Goal: Task Accomplishment & Management: Use online tool/utility

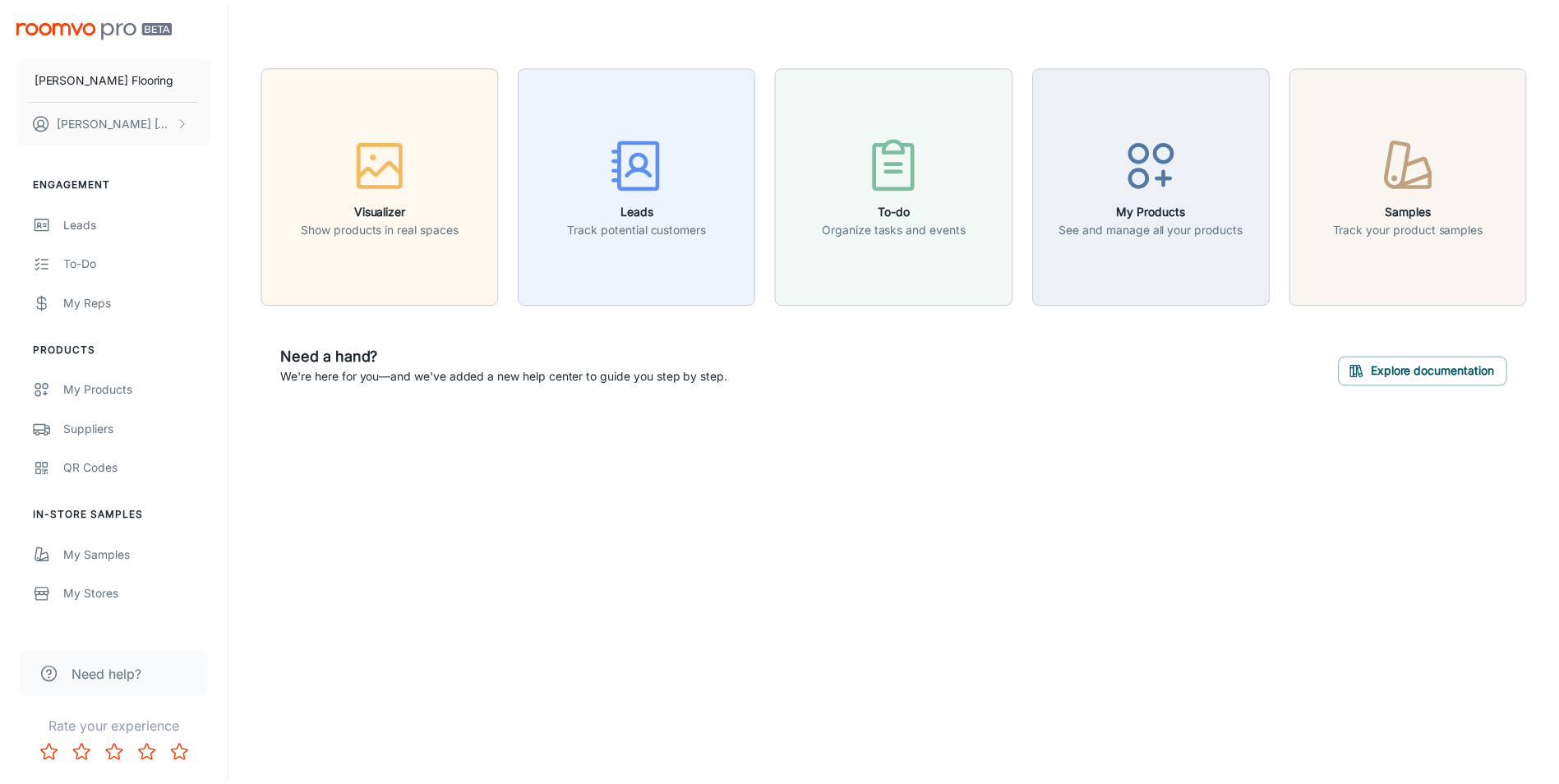
scroll to position [156, 0]
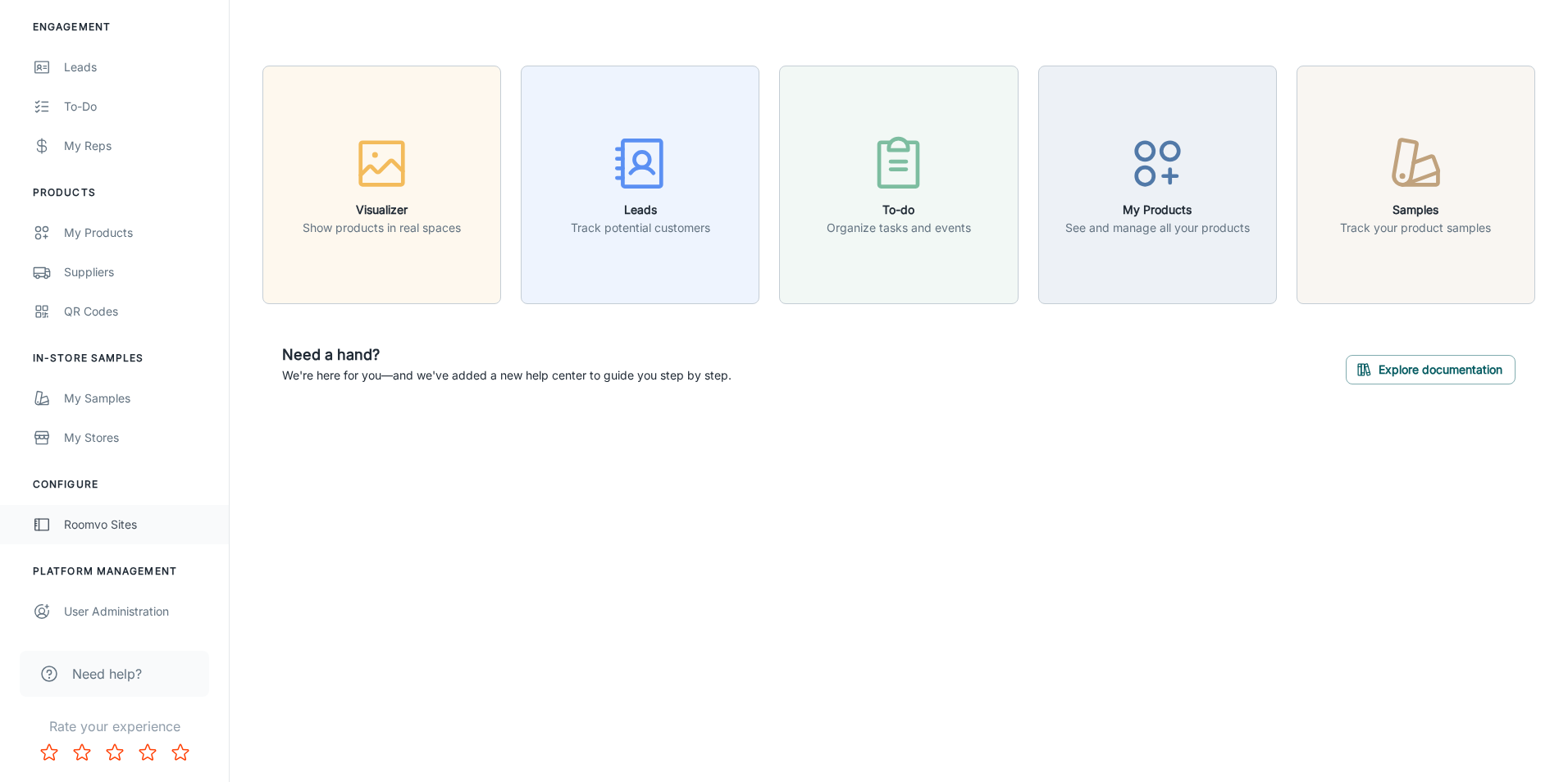
click at [162, 524] on div "Roomvo Sites" at bounding box center [138, 525] width 148 height 18
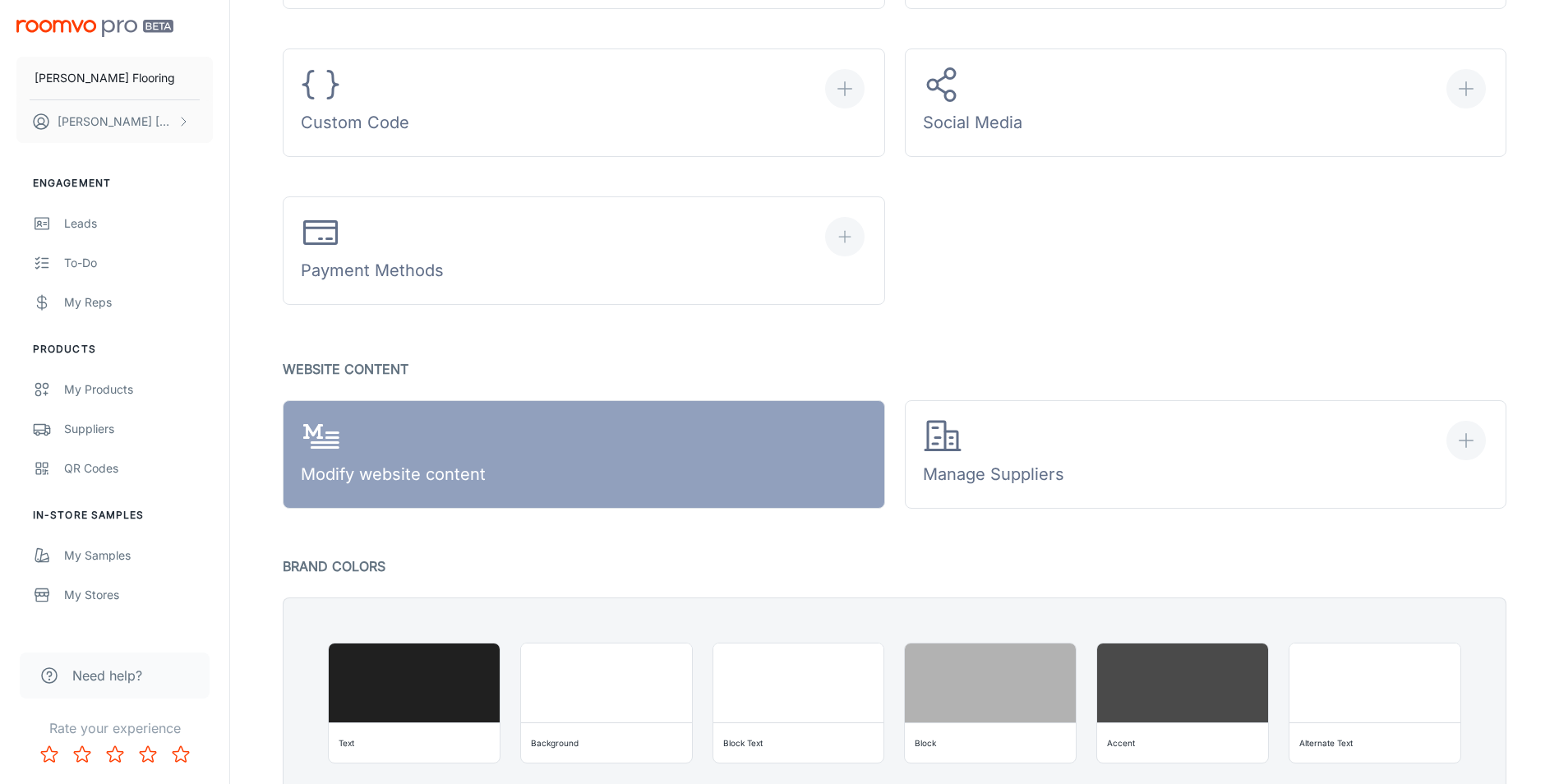
scroll to position [822, 0]
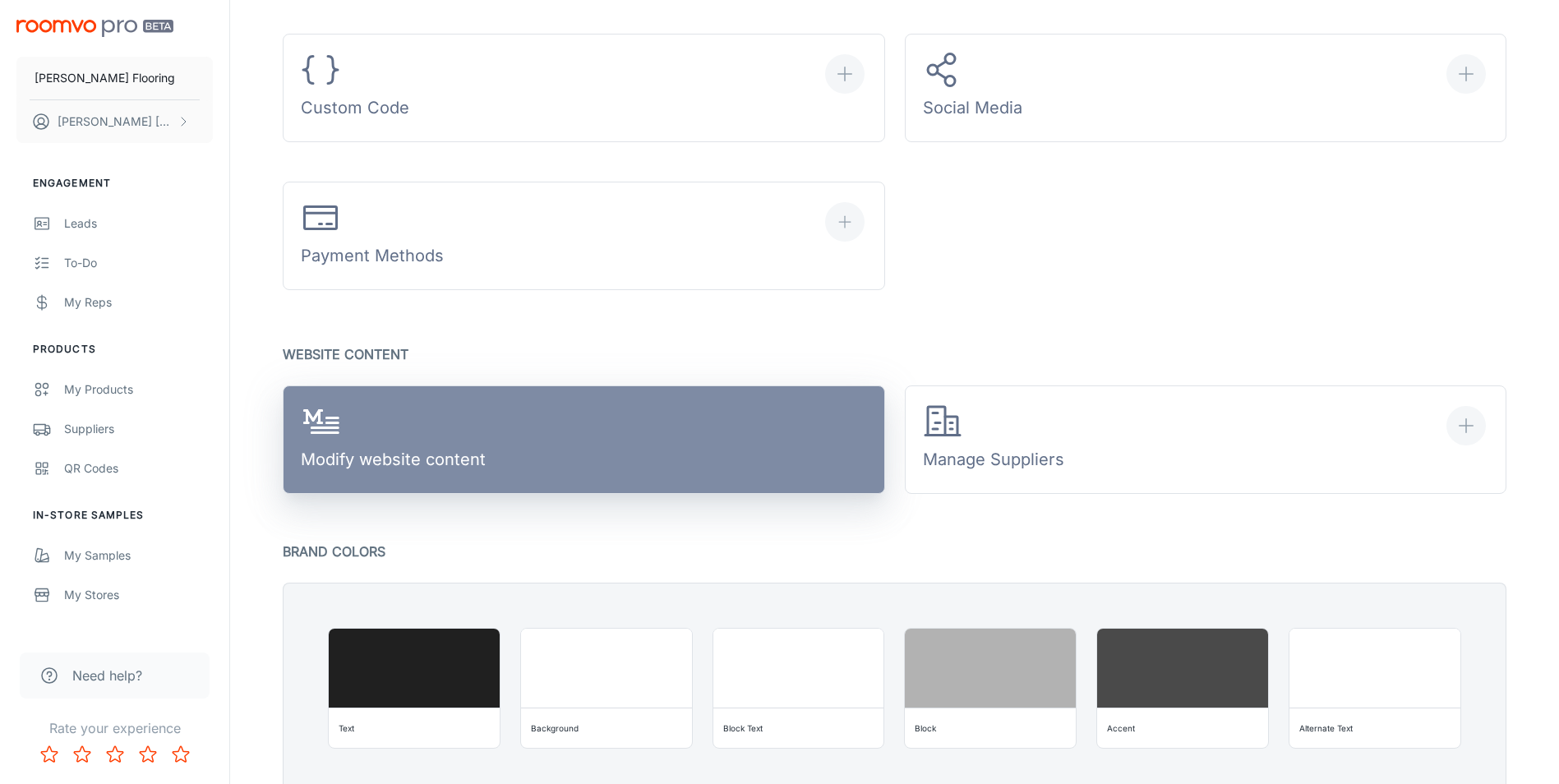
click at [605, 435] on link "Modify website content" at bounding box center [583, 440] width 602 height 108
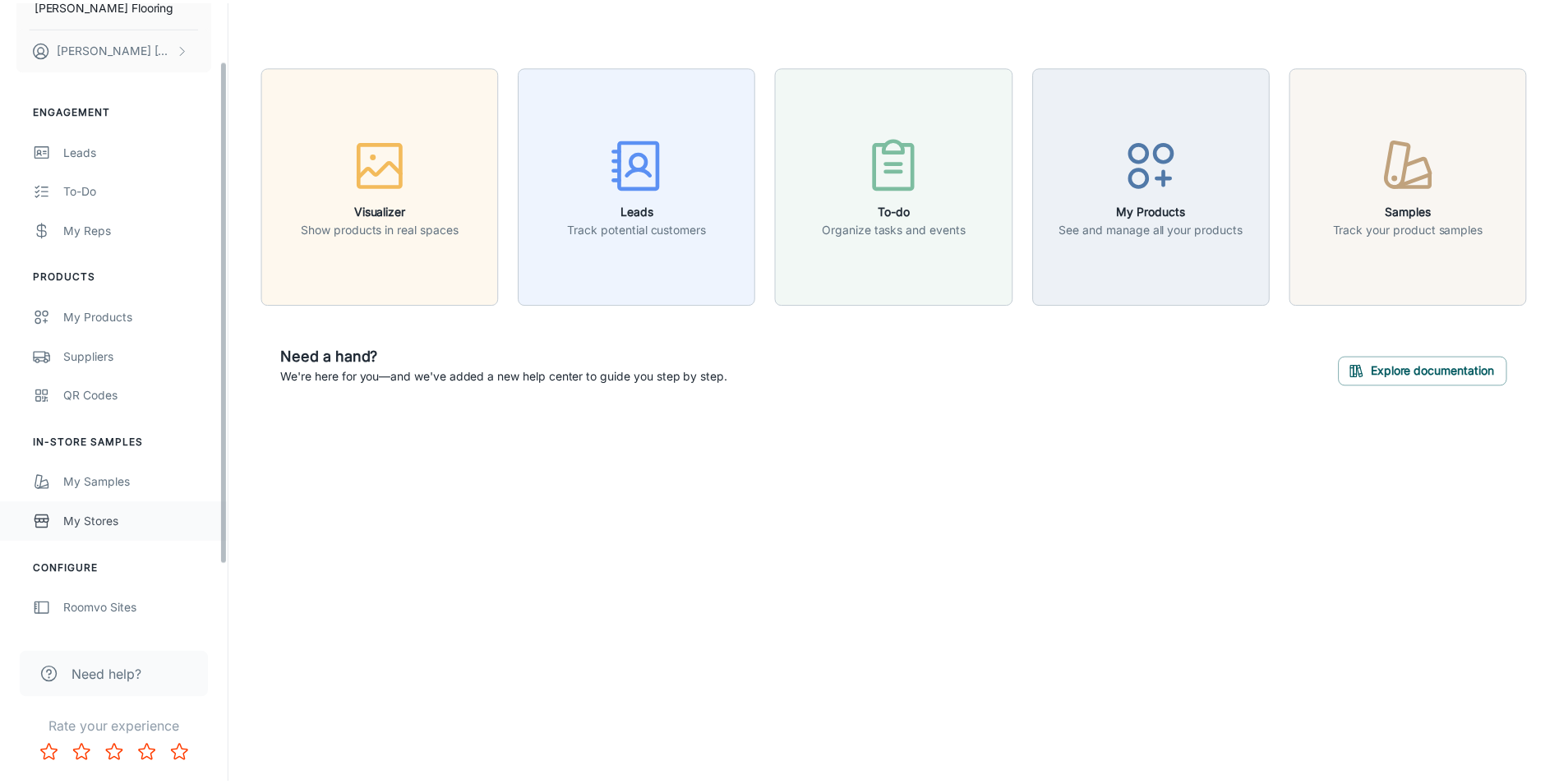
scroll to position [156, 0]
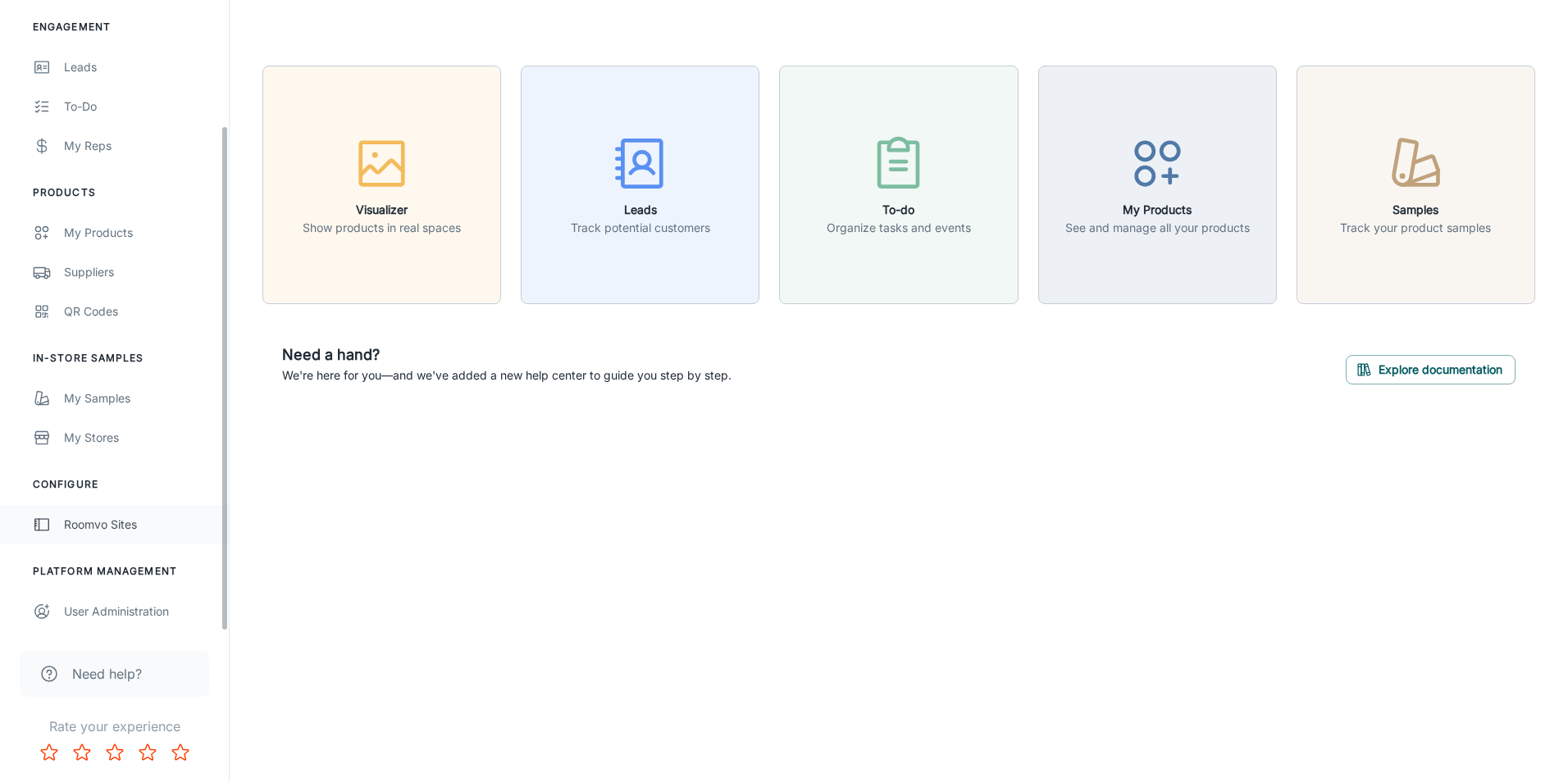
click at [124, 513] on link "Roomvo Sites" at bounding box center [115, 525] width 229 height 40
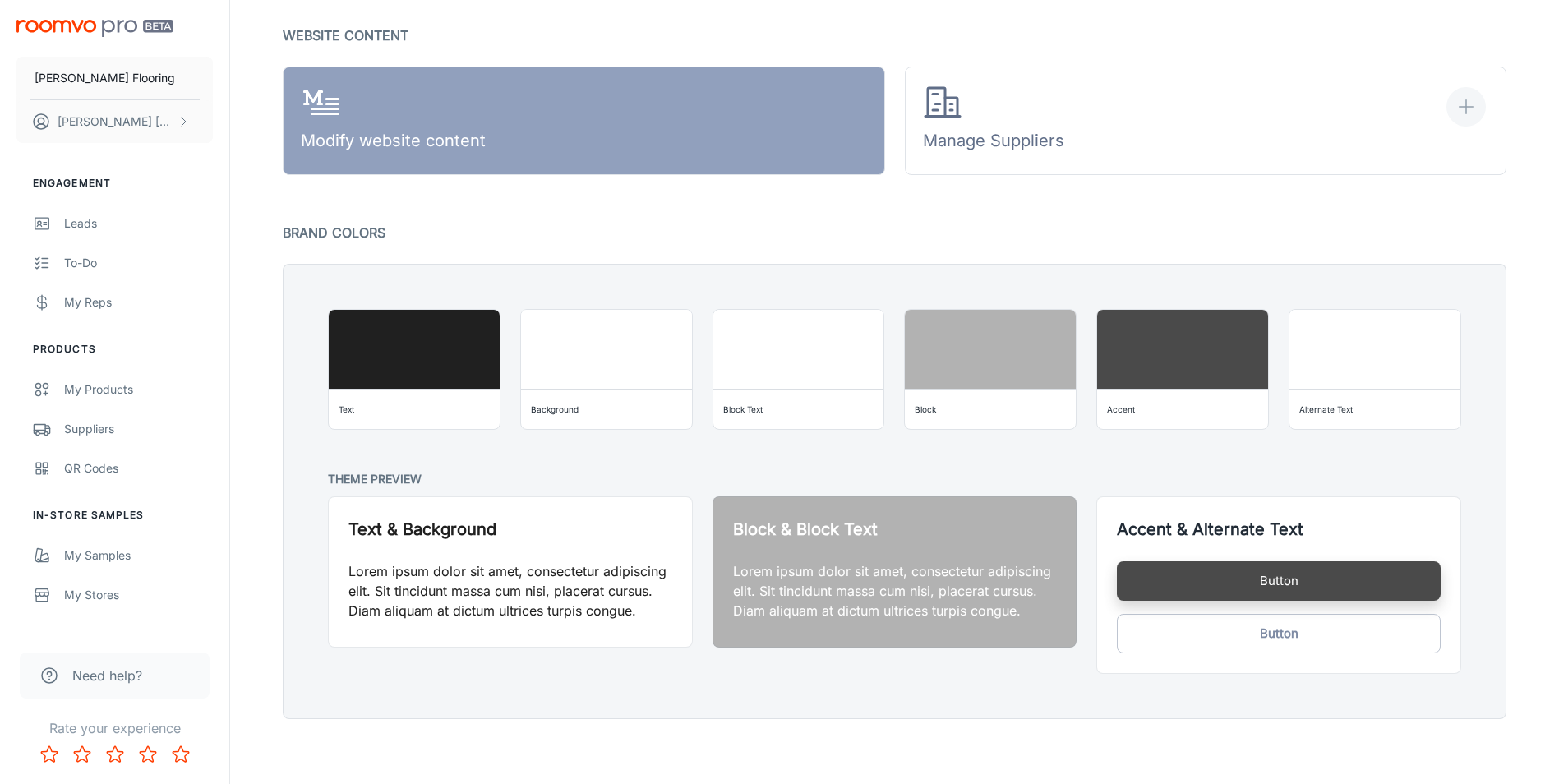
scroll to position [1142, 0]
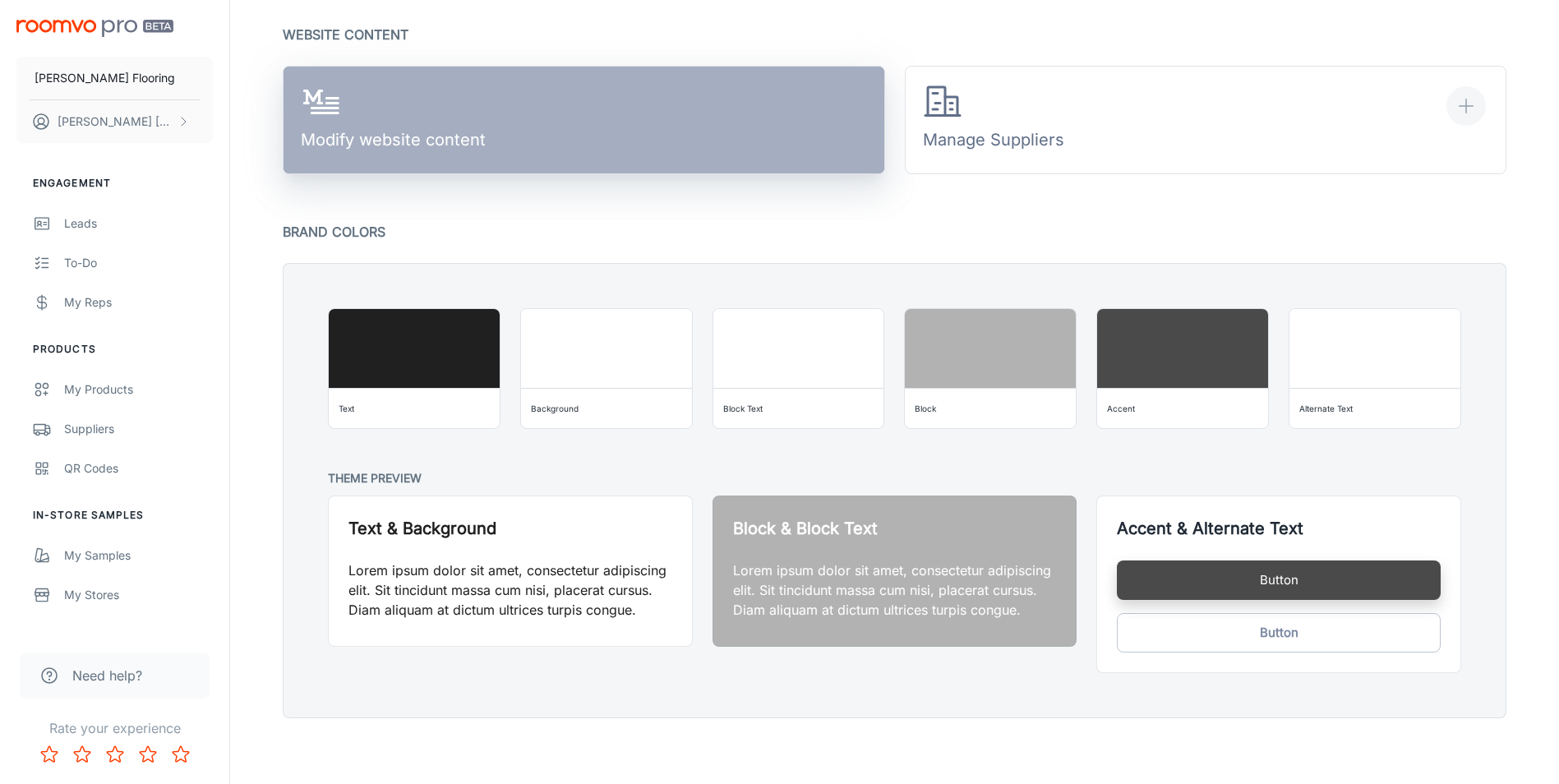
click at [669, 116] on link "Modify website content" at bounding box center [583, 120] width 602 height 108
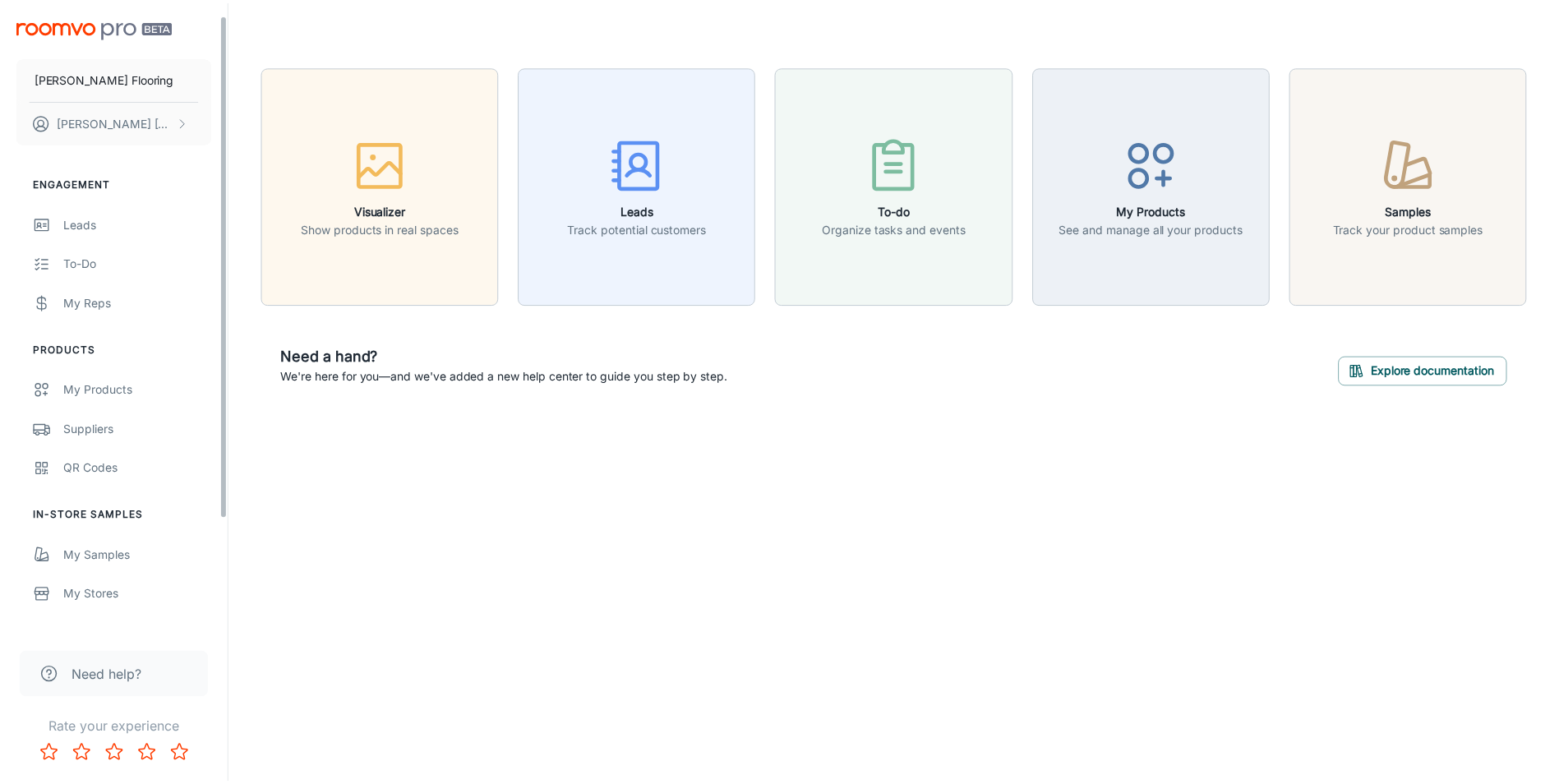
scroll to position [156, 0]
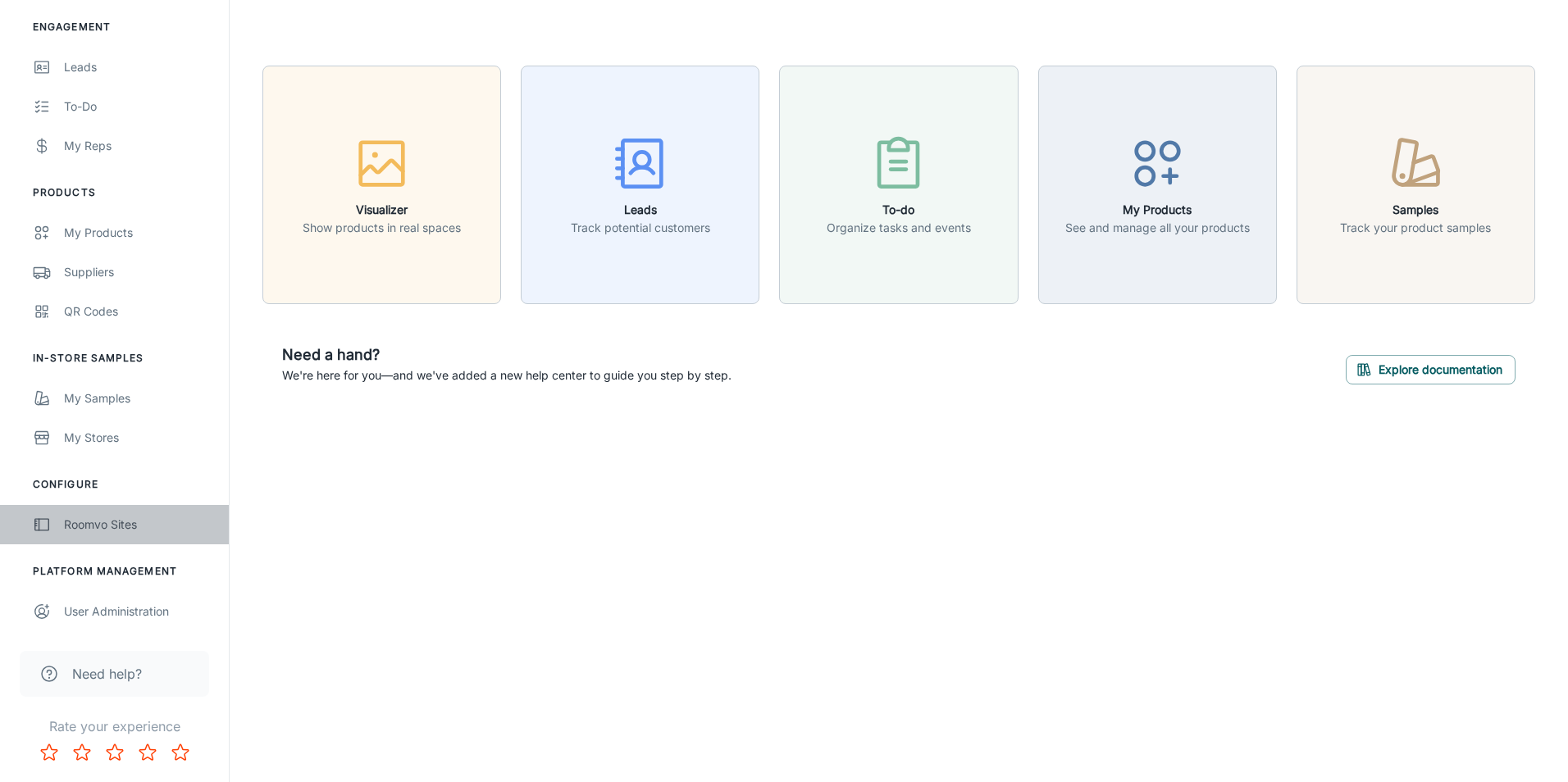
click at [144, 522] on div "Roomvo Sites" at bounding box center [138, 525] width 148 height 18
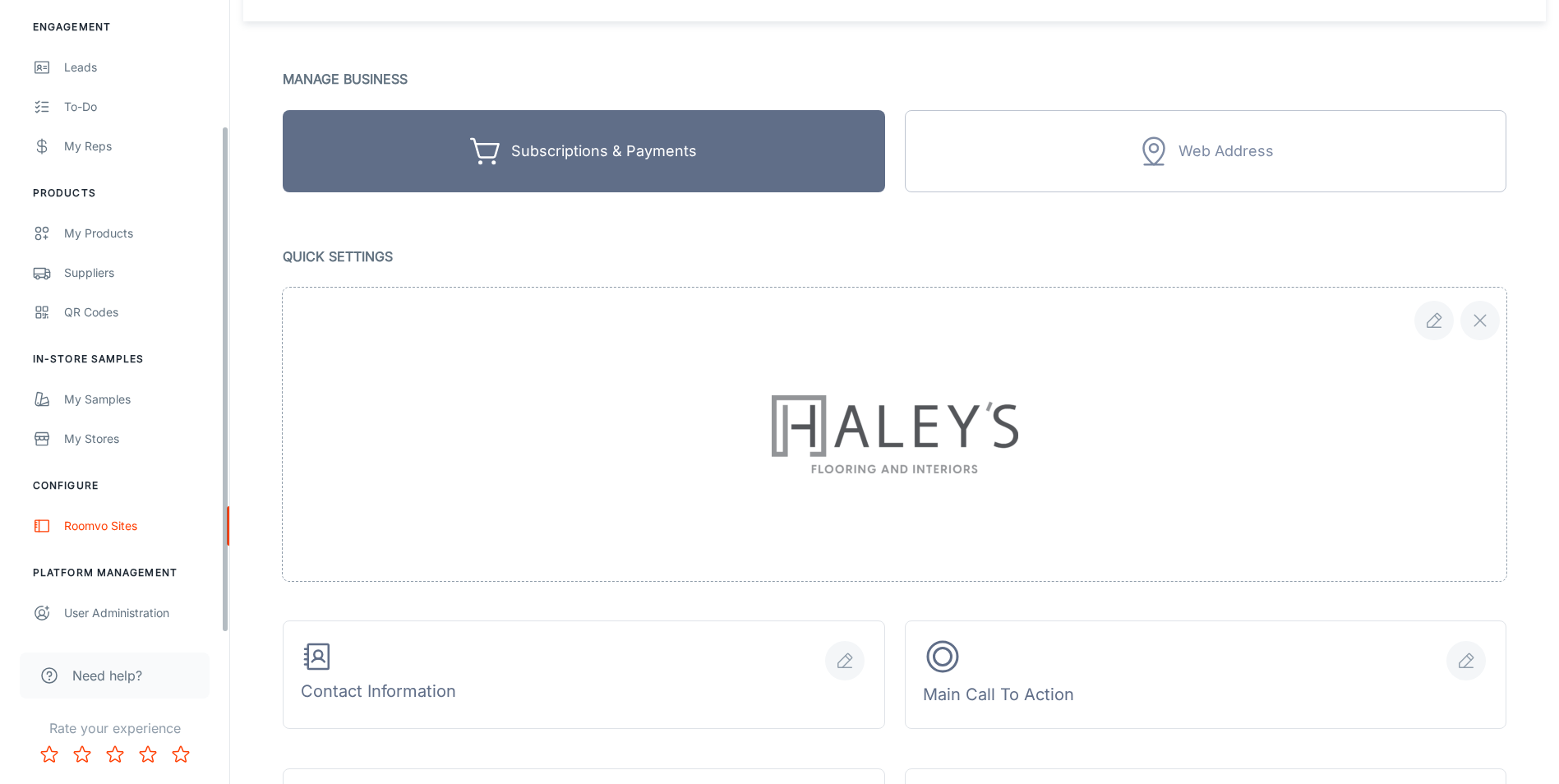
scroll to position [246, 0]
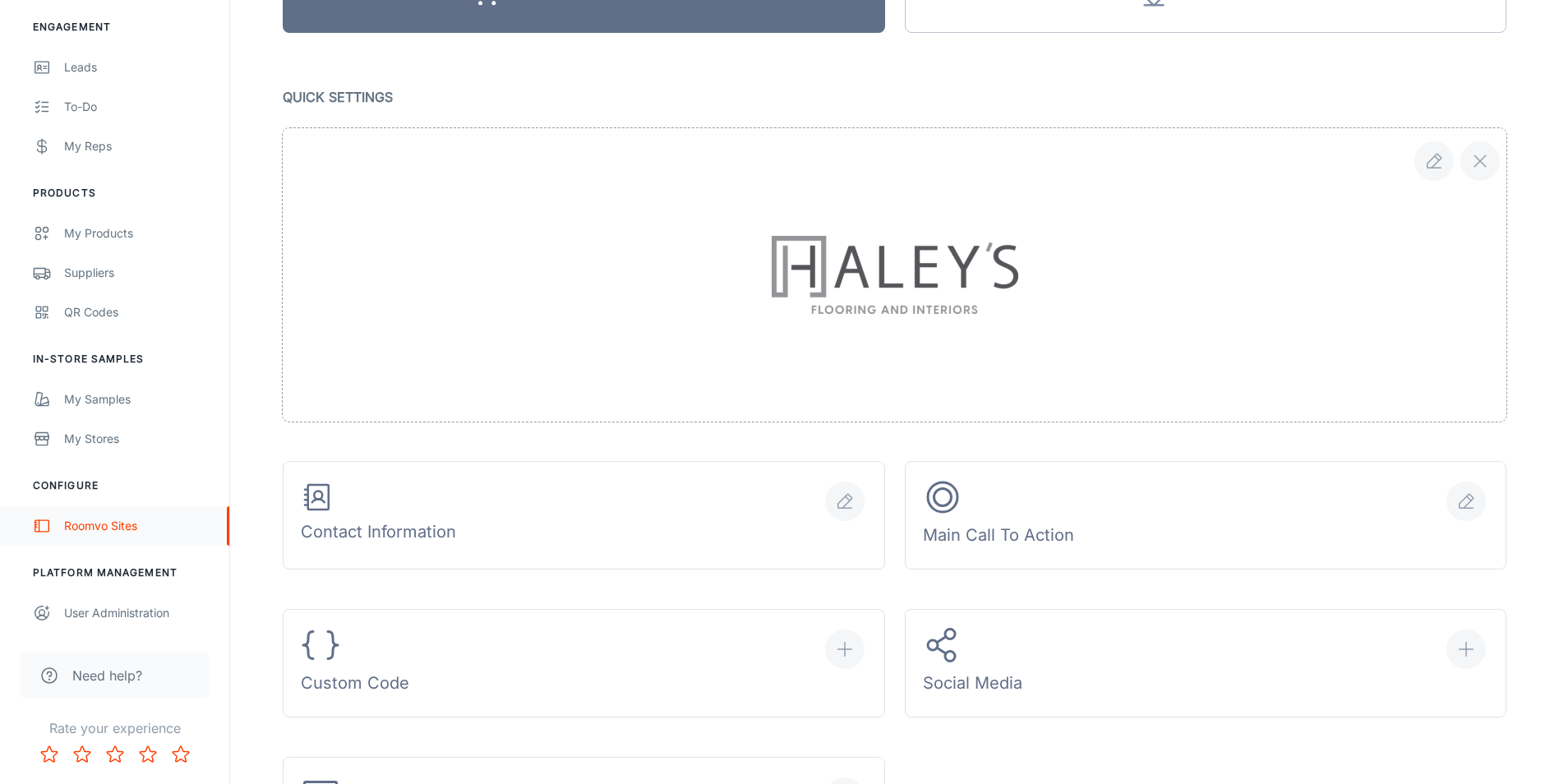
click at [112, 519] on div "Roomvo Sites" at bounding box center [139, 526] width 149 height 18
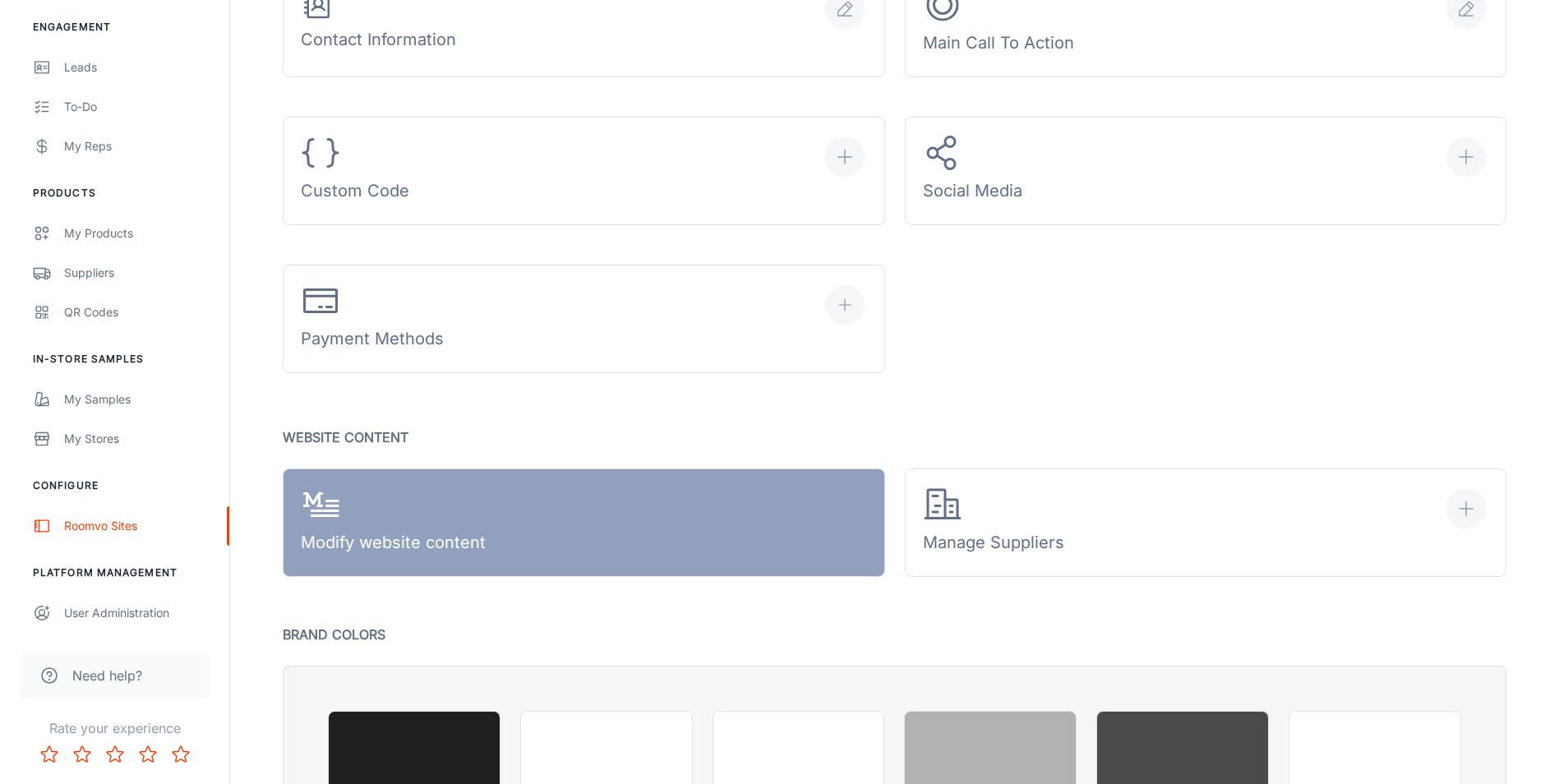
scroll to position [739, 0]
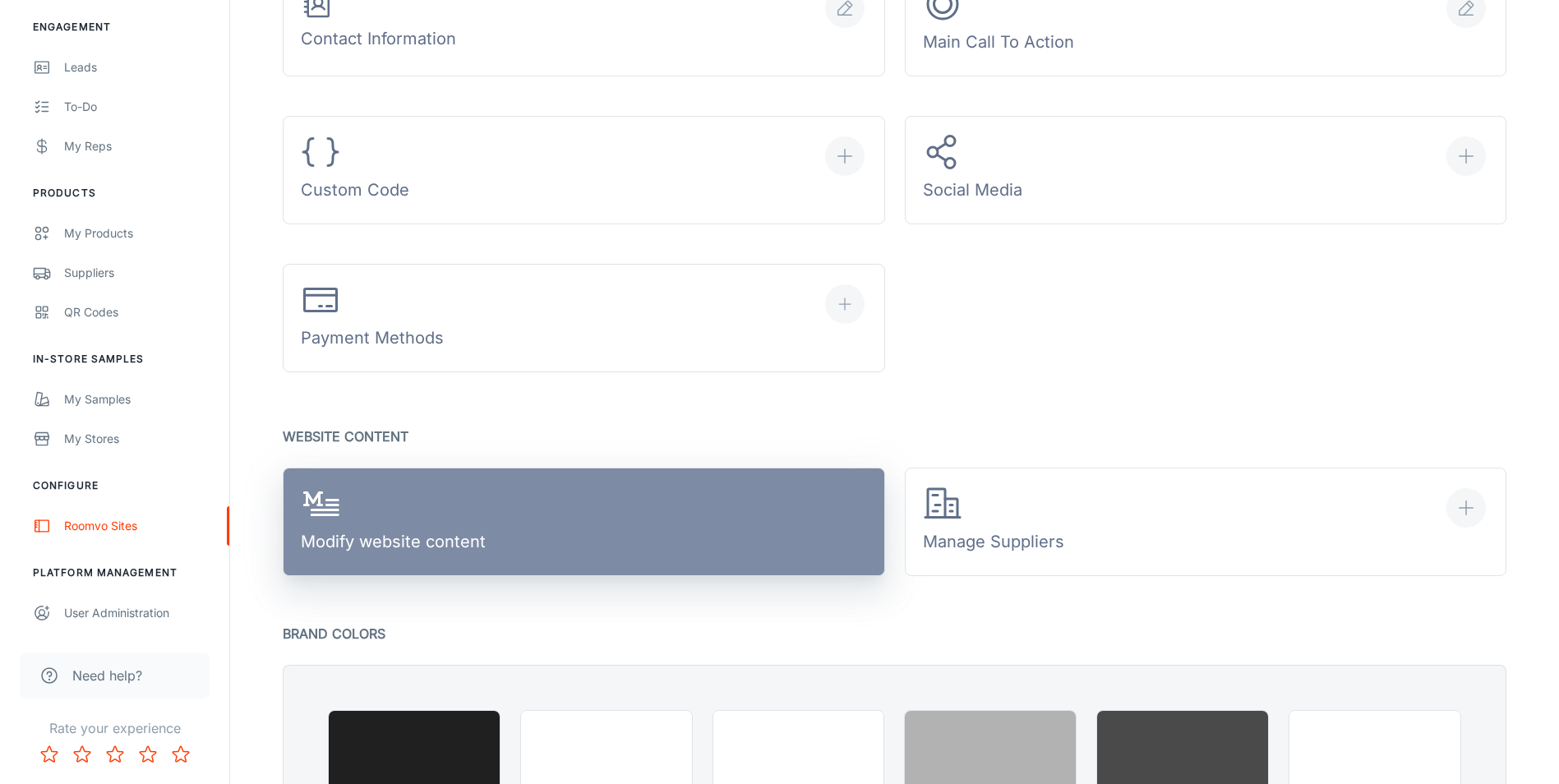
click at [526, 520] on link "Modify website content" at bounding box center [583, 521] width 602 height 108
